Goal: Download file/media

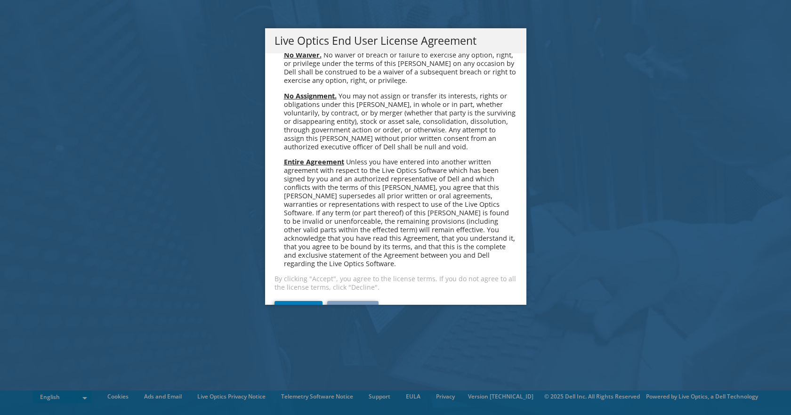
scroll to position [3562, 0]
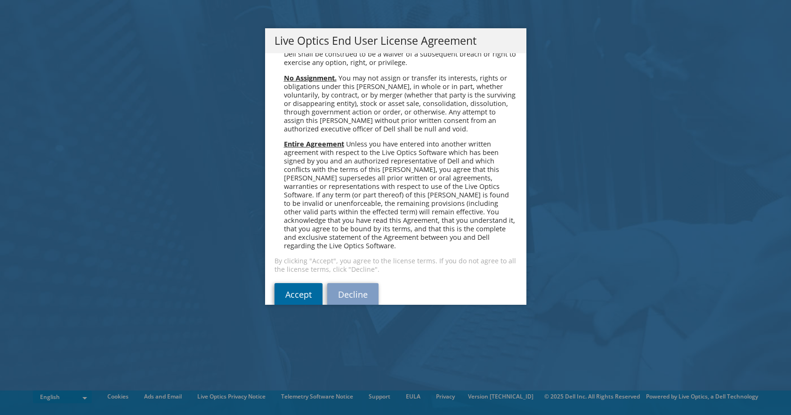
click at [292, 283] on link "Accept" at bounding box center [299, 294] width 48 height 23
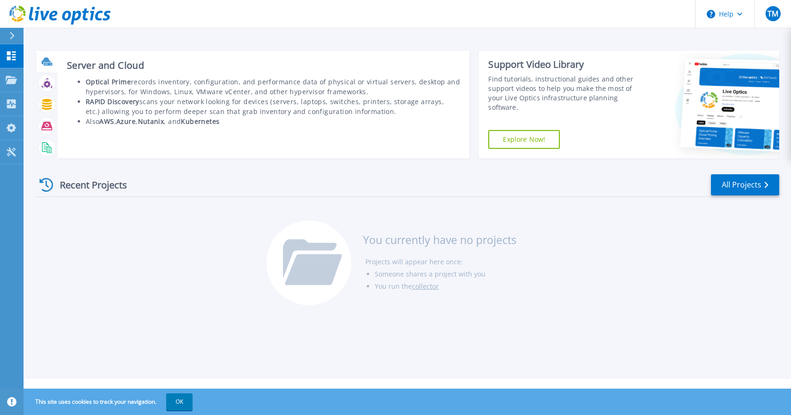
click at [48, 62] on icon at bounding box center [45, 60] width 9 height 7
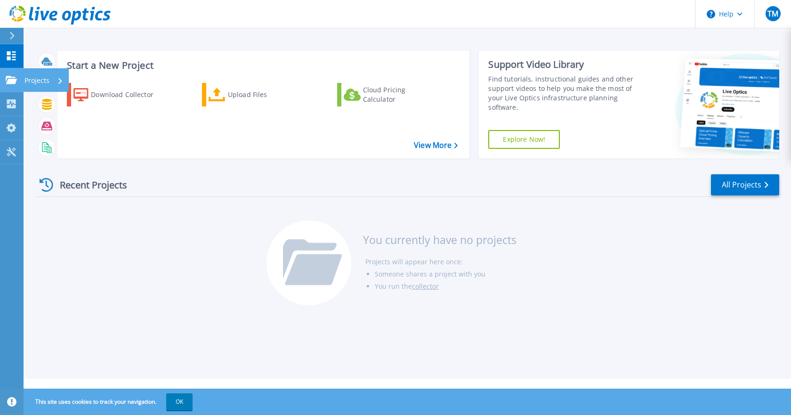
click at [23, 81] on link "Projects Projects" at bounding box center [12, 80] width 24 height 24
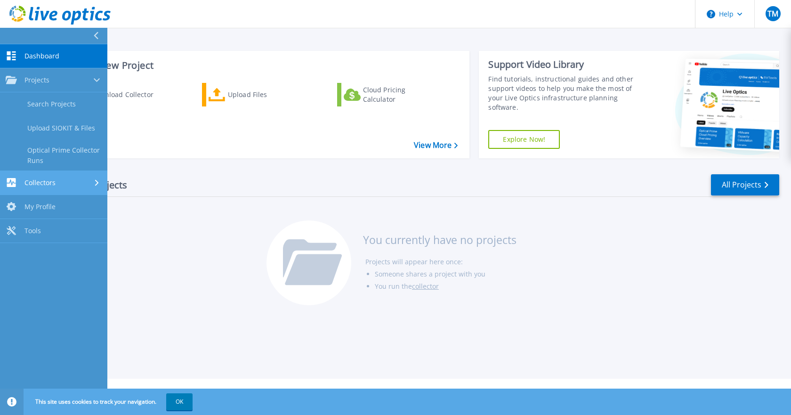
click at [66, 179] on div "Collectors" at bounding box center [54, 182] width 96 height 9
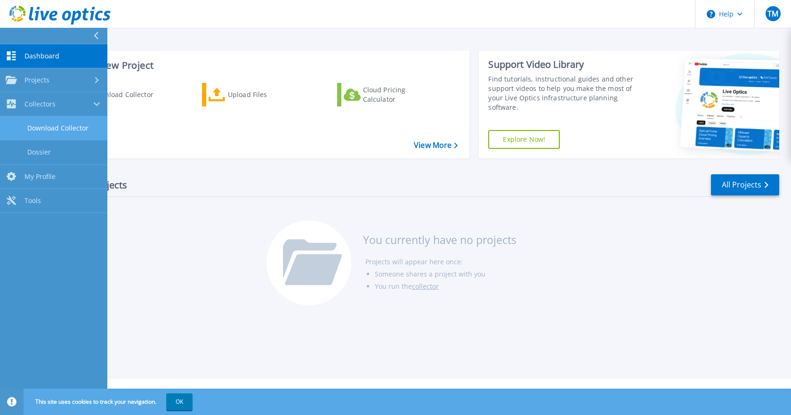
click at [55, 134] on link "Download Collector" at bounding box center [53, 128] width 107 height 24
